Goal: Transaction & Acquisition: Purchase product/service

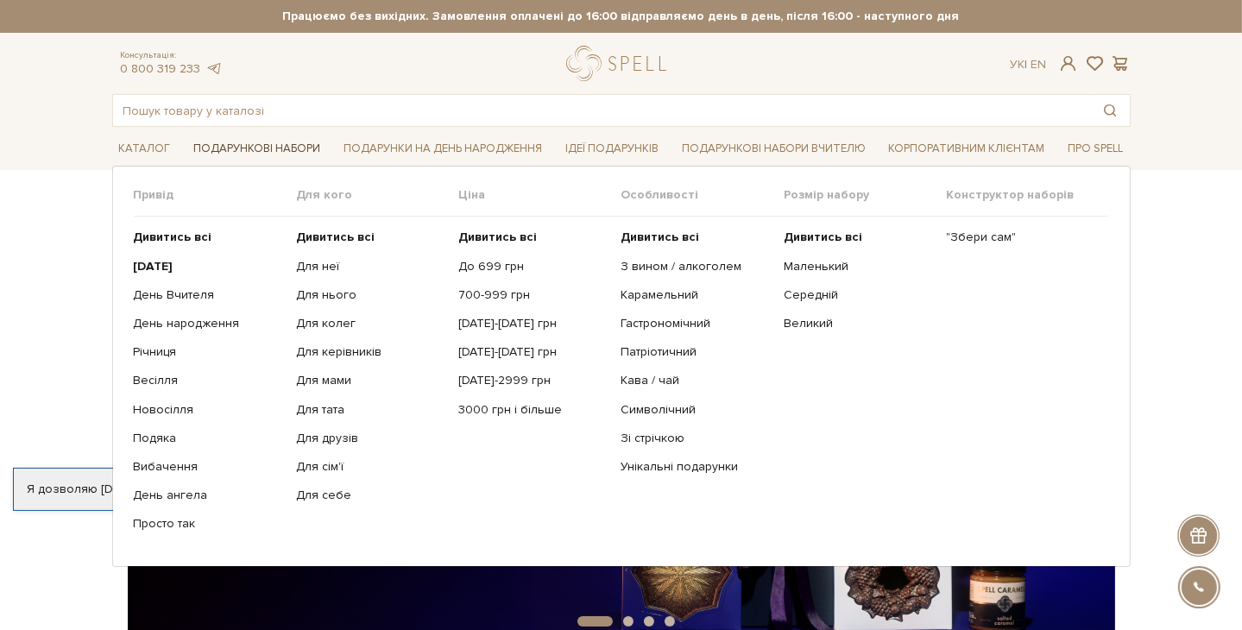
drag, startPoint x: 0, startPoint y: 0, endPoint x: 247, endPoint y: 148, distance: 288.0
click at [247, 148] on link "Подарункові набори" at bounding box center [256, 148] width 141 height 27
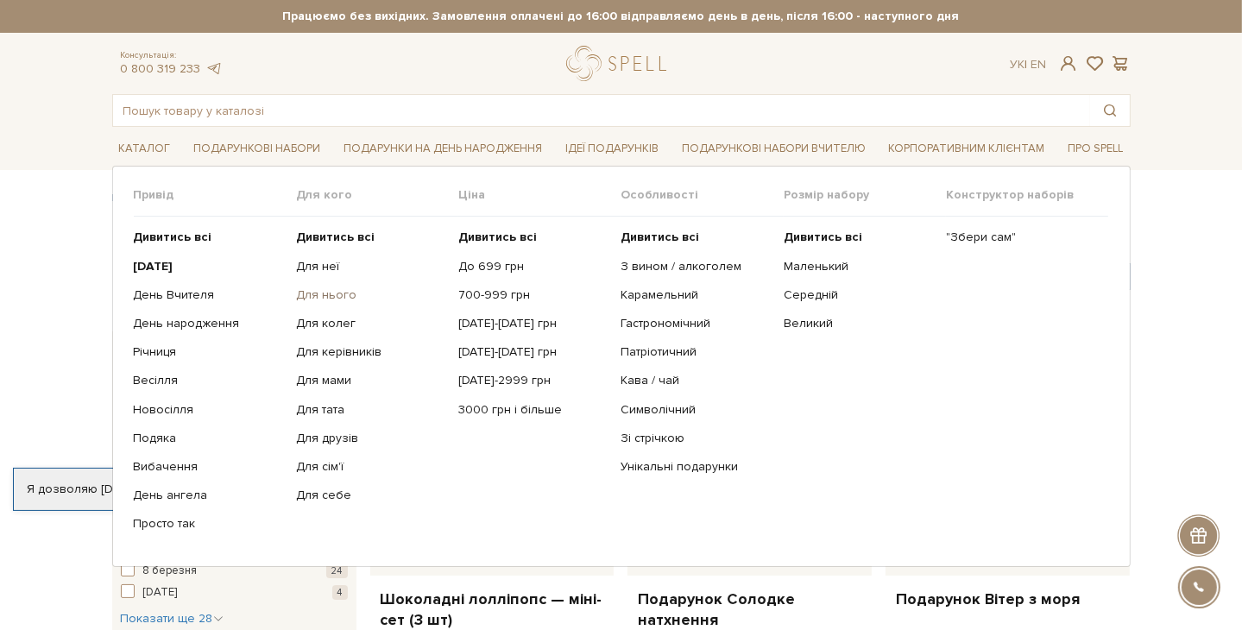
click at [323, 297] on link "Для нього" at bounding box center [370, 295] width 149 height 16
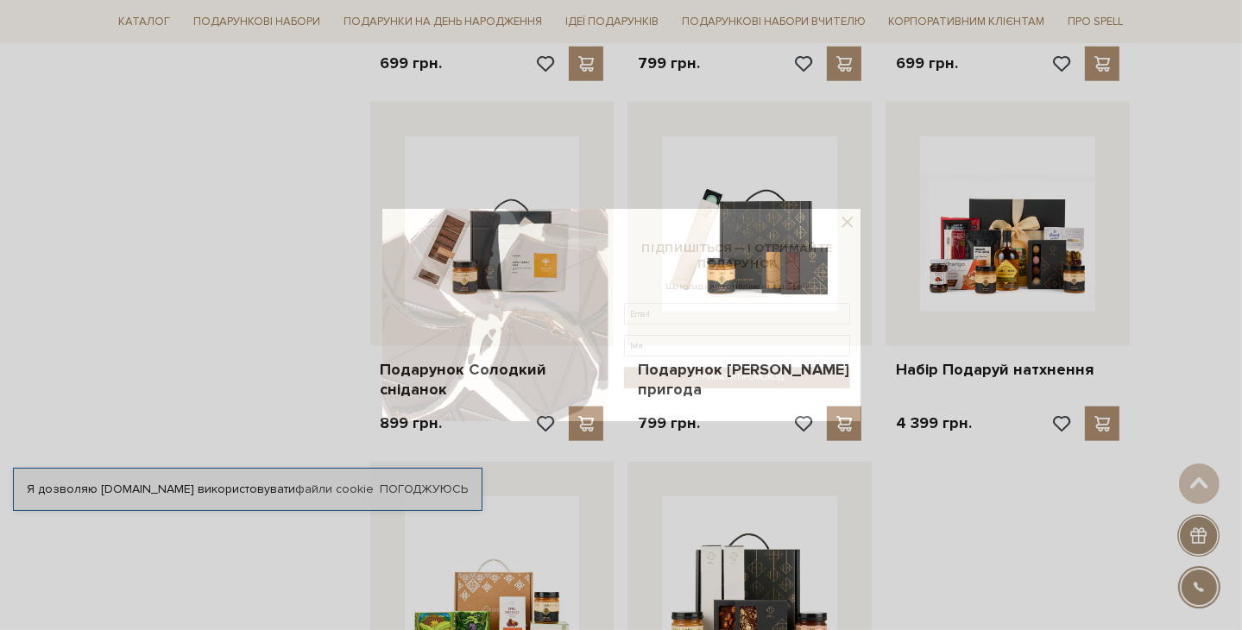
scroll to position [1726, 0]
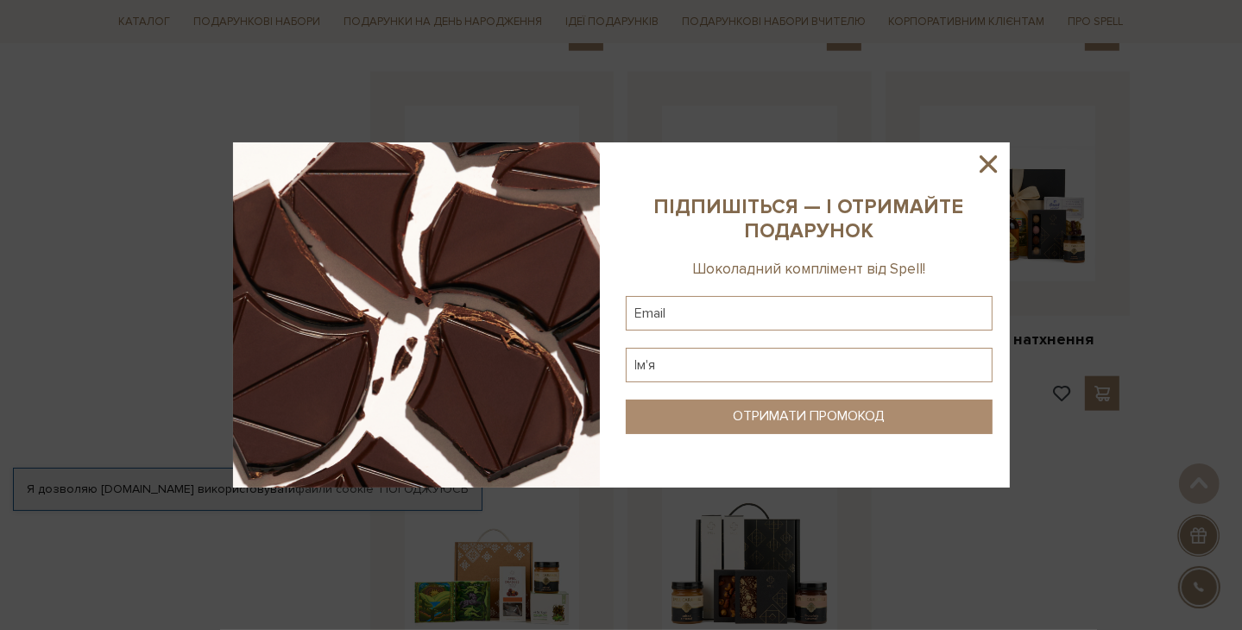
click at [987, 164] on icon at bounding box center [987, 163] width 17 height 17
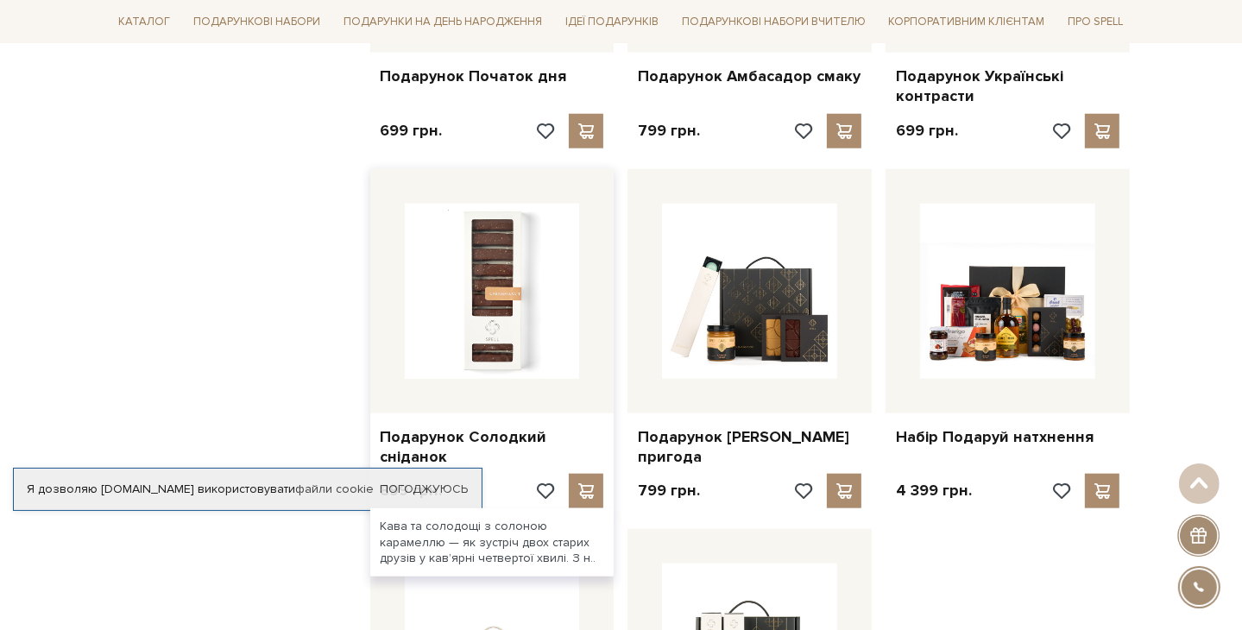
scroll to position [1197, 0]
